Goal: Task Accomplishment & Management: Understand process/instructions

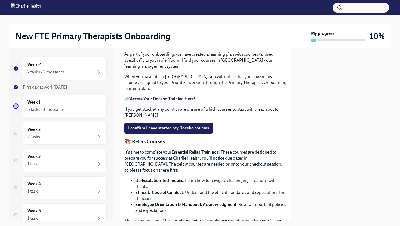
scroll to position [240, 0]
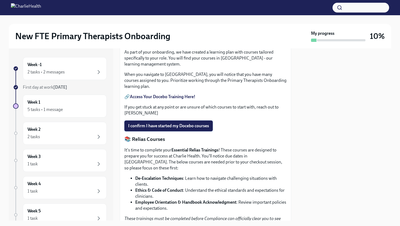
click at [183, 129] on span "I confirm I have started my Docebo courses" at bounding box center [168, 125] width 81 height 5
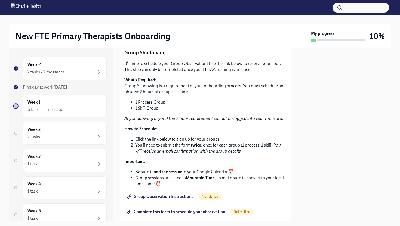
scroll to position [726, 0]
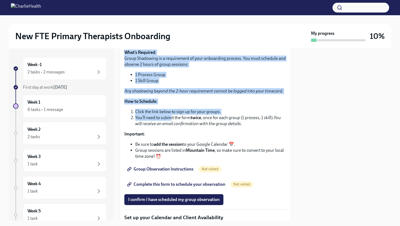
drag, startPoint x: 174, startPoint y: 88, endPoint x: 173, endPoint y: 150, distance: 62.0
click at [170, 159] on div "It’s time to schedule your Group Observation! Use the link below to reserve you…" at bounding box center [205, 96] width 162 height 126
click at [184, 78] on li "1 Process Group" at bounding box center [210, 75] width 151 height 6
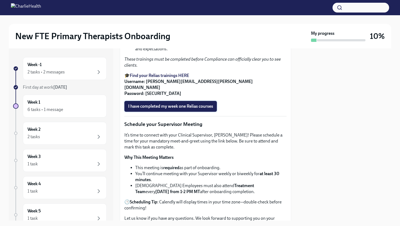
scroll to position [390, 0]
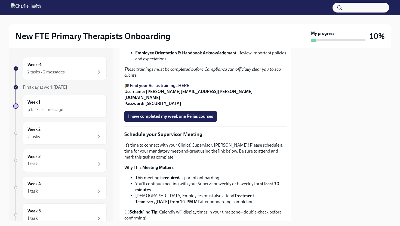
click at [184, 88] on strong "Find your Relias trainings HERE" at bounding box center [159, 85] width 59 height 5
click at [172, 88] on strong "Find your Relias trainings HERE" at bounding box center [159, 85] width 59 height 5
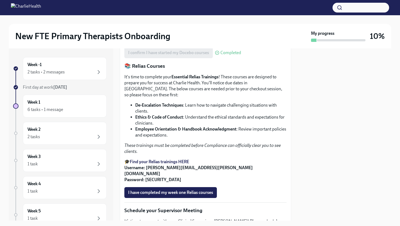
scroll to position [342, 0]
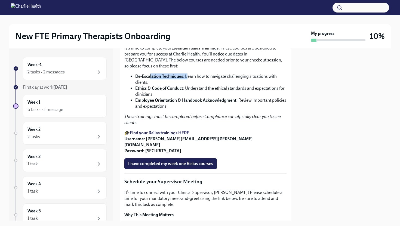
drag, startPoint x: 150, startPoint y: 124, endPoint x: 189, endPoint y: 123, distance: 39.5
click at [189, 85] on li "De-Escalation Techniques : Learn how to navigate challenging situations with cl…" at bounding box center [210, 79] width 151 height 12
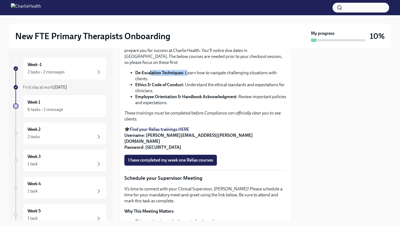
scroll to position [365, 0]
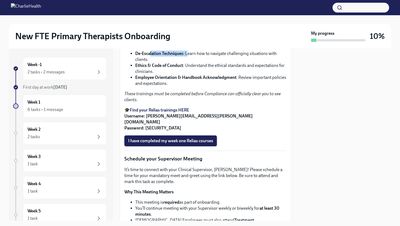
click at [198, 144] on span "I have completed my week one Relias courses" at bounding box center [170, 140] width 85 height 5
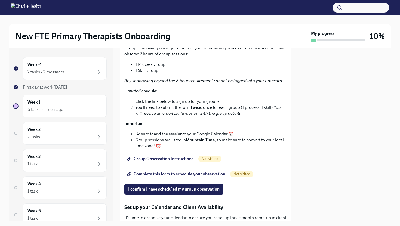
scroll to position [764, 0]
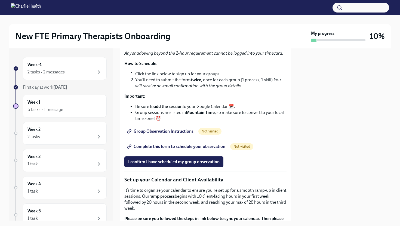
click at [159, 134] on span "Group Observation Instructions" at bounding box center [160, 131] width 65 height 5
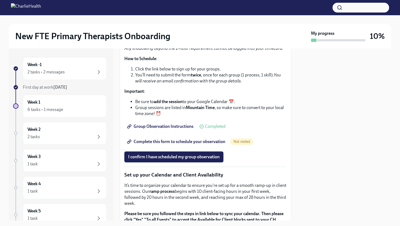
scroll to position [793, 0]
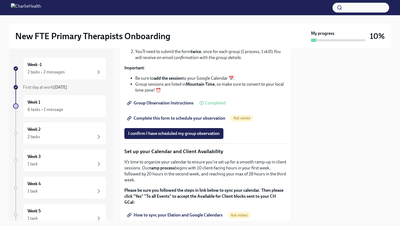
click at [172, 121] on span "Complete this form to schedule your observation" at bounding box center [176, 118] width 97 height 5
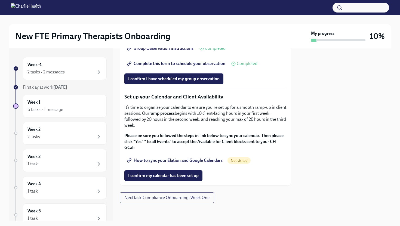
scroll to position [799, 0]
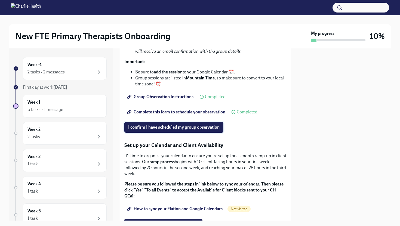
click at [171, 130] on span "I confirm I have scheduled my group observation" at bounding box center [173, 127] width 91 height 5
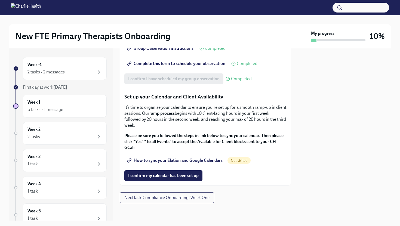
scroll to position [852, 0]
click at [181, 163] on span "How to sync your Elation and Google Calendars" at bounding box center [175, 160] width 94 height 5
click at [167, 176] on span "I confirm my calendar has been set up" at bounding box center [163, 175] width 70 height 5
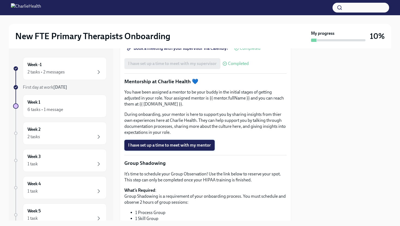
scroll to position [649, 0]
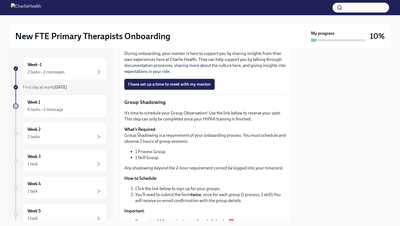
click at [174, 87] on span "I have set up a time to meet with my mentor" at bounding box center [169, 84] width 83 height 5
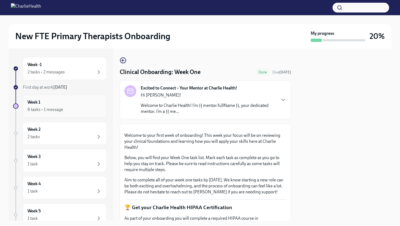
click at [81, 103] on div "Week 1 6 tasks • 1 message" at bounding box center [64, 106] width 75 height 14
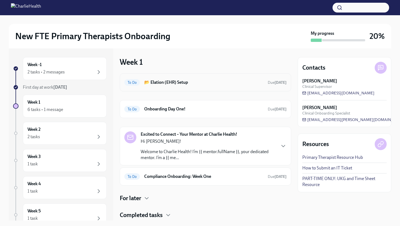
click at [209, 82] on h6 "📂 Elation (EHR) Setup" at bounding box center [203, 82] width 119 height 6
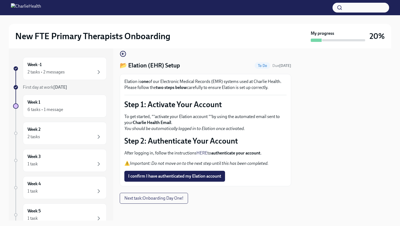
scroll to position [13, 0]
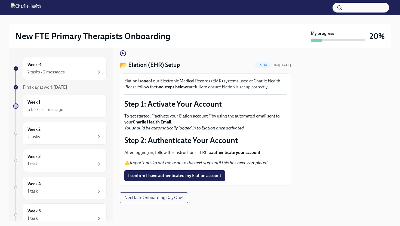
click at [198, 153] on link "HERE" at bounding box center [201, 152] width 11 height 5
click at [184, 175] on span "I confirm I have authenticated my Elation account" at bounding box center [174, 175] width 93 height 5
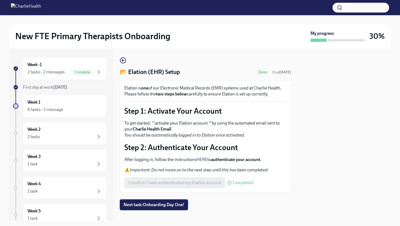
click at [165, 208] on span "Next task : Onboarding Day One!" at bounding box center [154, 204] width 61 height 5
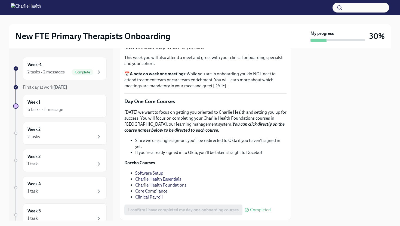
scroll to position [747, 0]
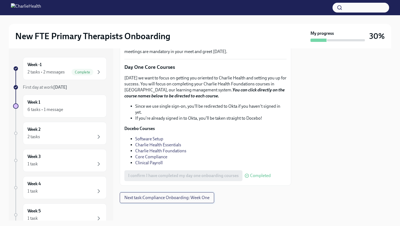
click at [172, 200] on span "Next task : Compliance Onboarding: Week One" at bounding box center [166, 197] width 85 height 5
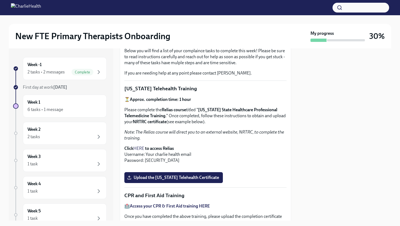
scroll to position [82, 0]
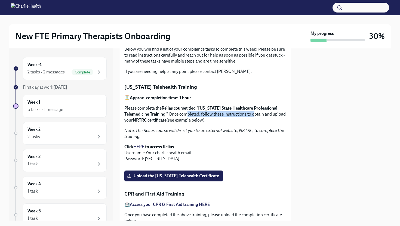
drag, startPoint x: 240, startPoint y: 114, endPoint x: 187, endPoint y: 112, distance: 52.8
click at [187, 112] on p "Please complete the Relias course titled " [US_STATE] State Healthcare Professi…" at bounding box center [205, 114] width 162 height 18
click at [142, 146] on link "HERE" at bounding box center [138, 146] width 11 height 5
